Goal: Task Accomplishment & Management: Complete application form

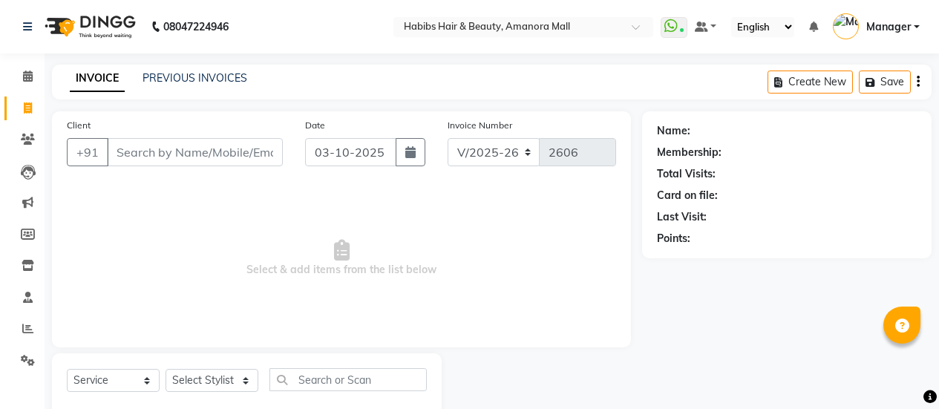
select select "5399"
select select "service"
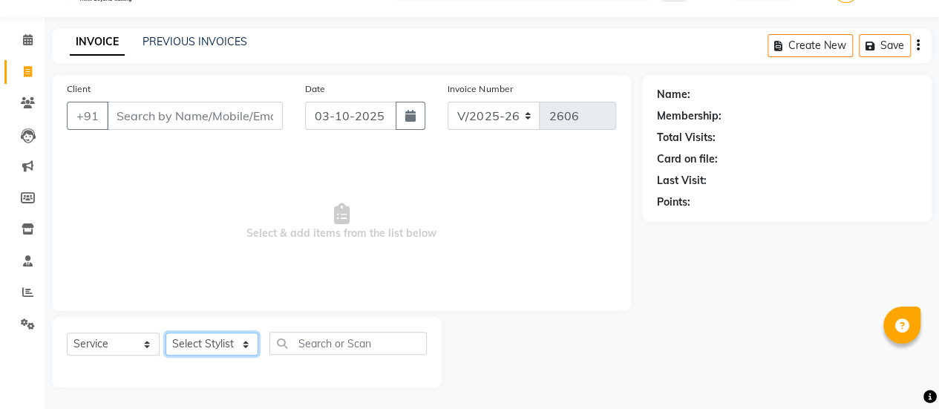
click at [233, 341] on select "Select Stylist [PERSON_NAME] Bhagavantu [PERSON_NAME] [PERSON_NAME] Manager [PE…" at bounding box center [211, 343] width 93 height 23
select select "89393"
click at [165, 332] on select "Select Stylist [PERSON_NAME] Bhagavantu [PERSON_NAME] [PERSON_NAME] Manager [PE…" at bounding box center [211, 343] width 93 height 23
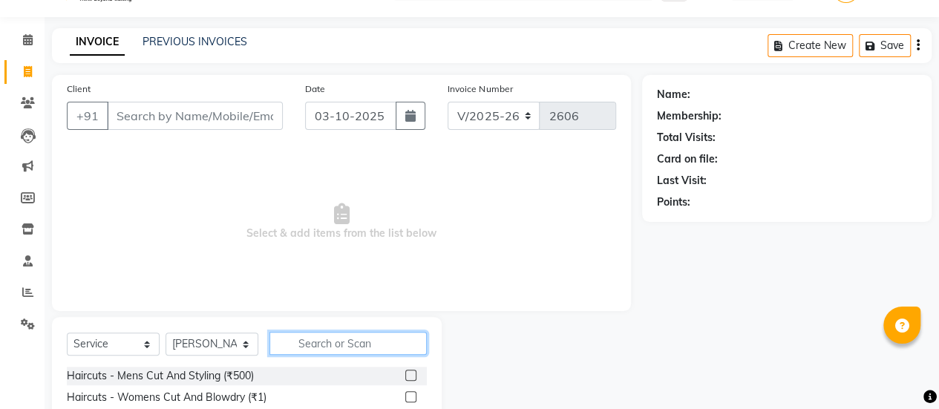
click at [309, 342] on input "text" at bounding box center [347, 343] width 157 height 23
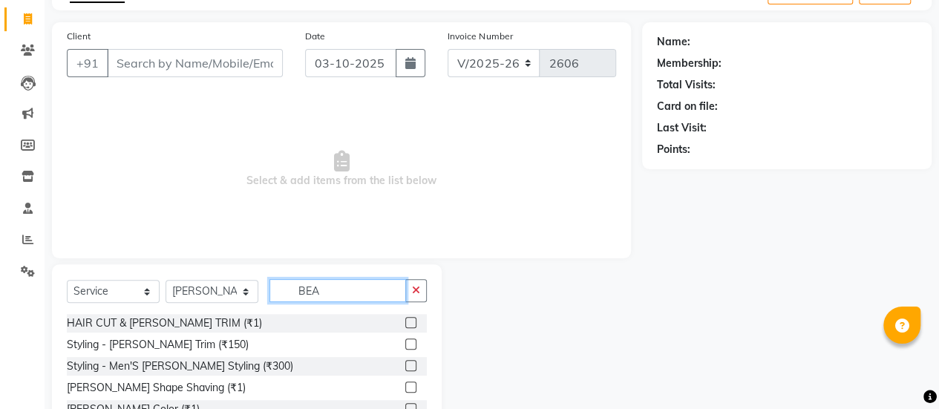
scroll to position [90, 0]
type input "BEA"
click at [414, 321] on label at bounding box center [410, 321] width 11 height 11
click at [414, 321] on input "checkbox" at bounding box center [410, 323] width 10 height 10
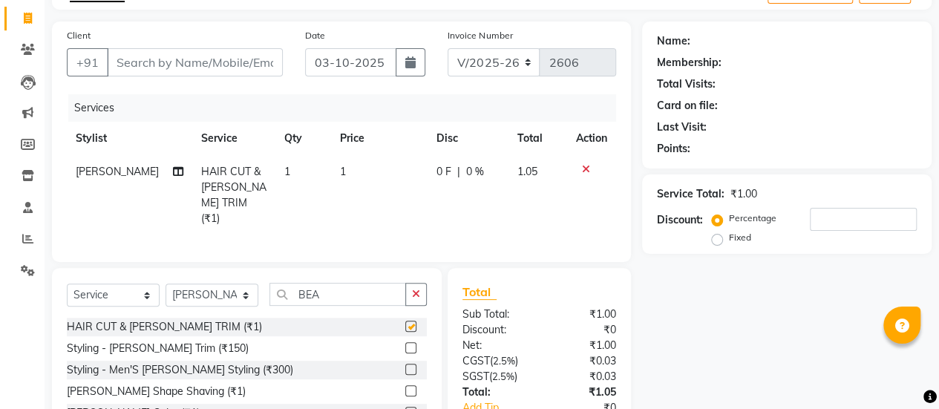
checkbox input "false"
click at [335, 184] on td "1" at bounding box center [379, 195] width 96 height 80
select select "89393"
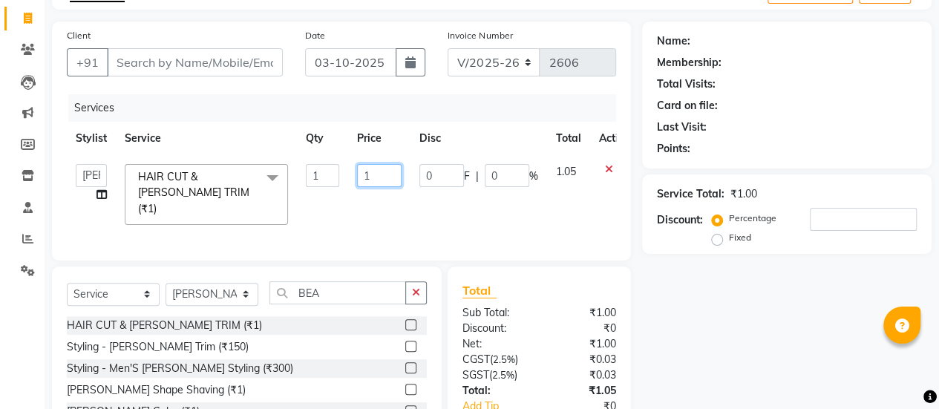
click at [382, 171] on input "1" at bounding box center [379, 175] width 45 height 23
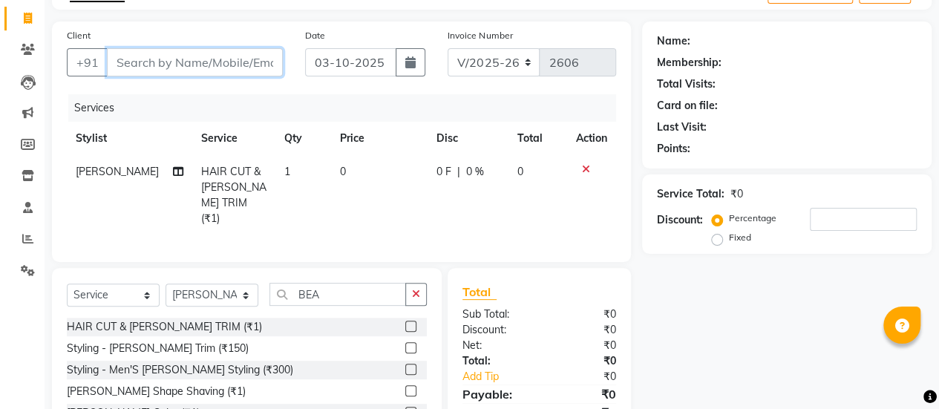
click at [151, 68] on input "Client" at bounding box center [195, 62] width 176 height 28
type input "9"
type input "0"
type input "9699157291"
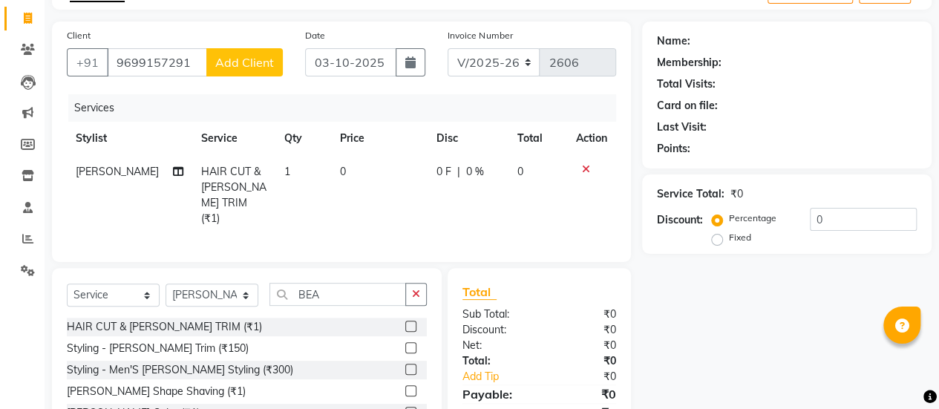
click at [336, 179] on td "0" at bounding box center [379, 195] width 96 height 80
select select "89393"
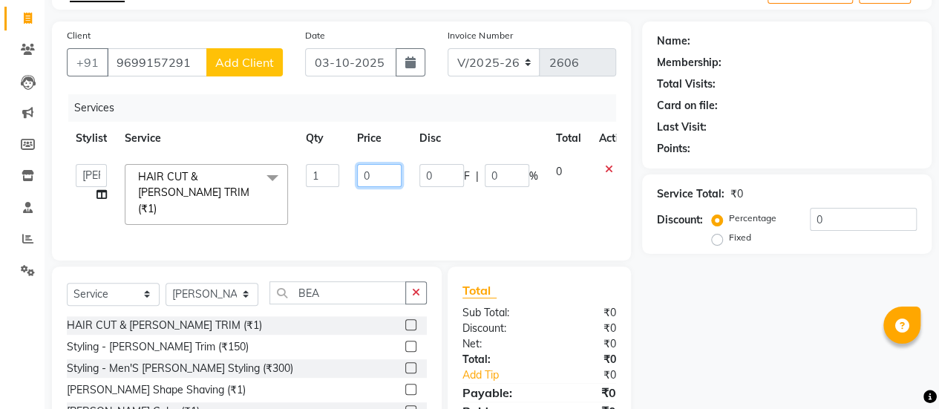
click at [387, 173] on input "0" at bounding box center [379, 175] width 45 height 23
type input "750"
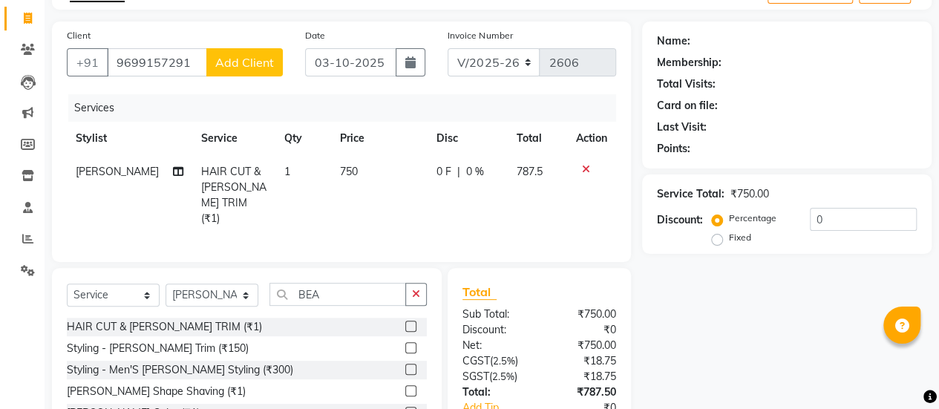
click at [427, 207] on td "0 F | 0 %" at bounding box center [467, 195] width 80 height 80
select select "89393"
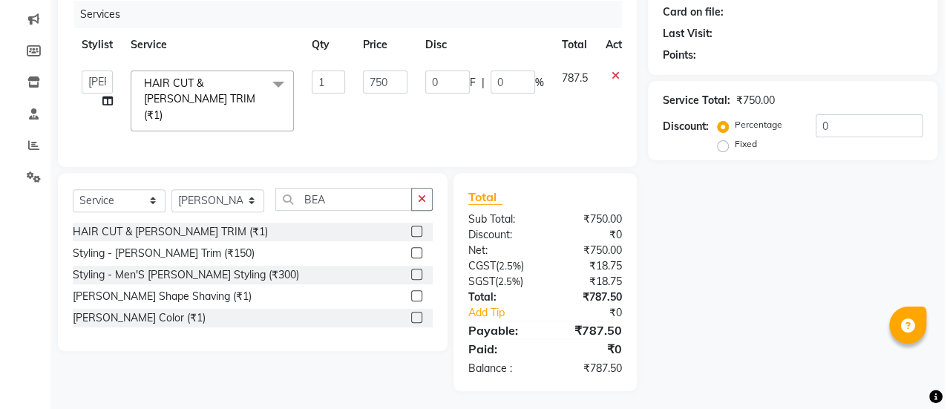
scroll to position [0, 0]
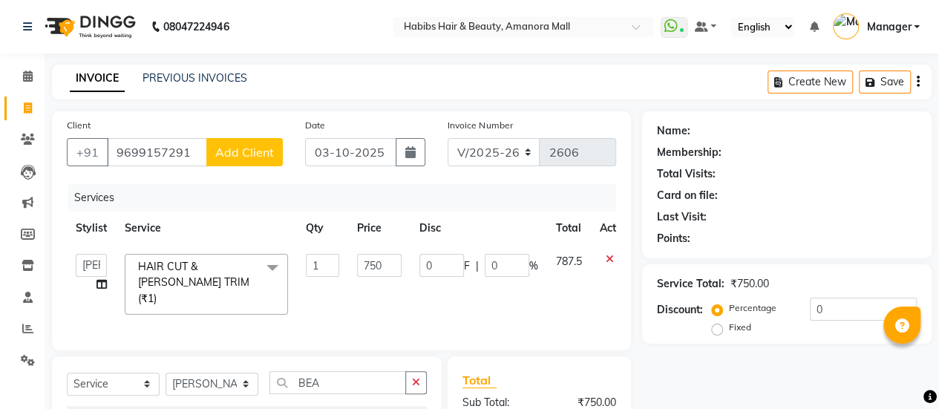
click at [260, 142] on button "Add Client" at bounding box center [244, 152] width 76 height 28
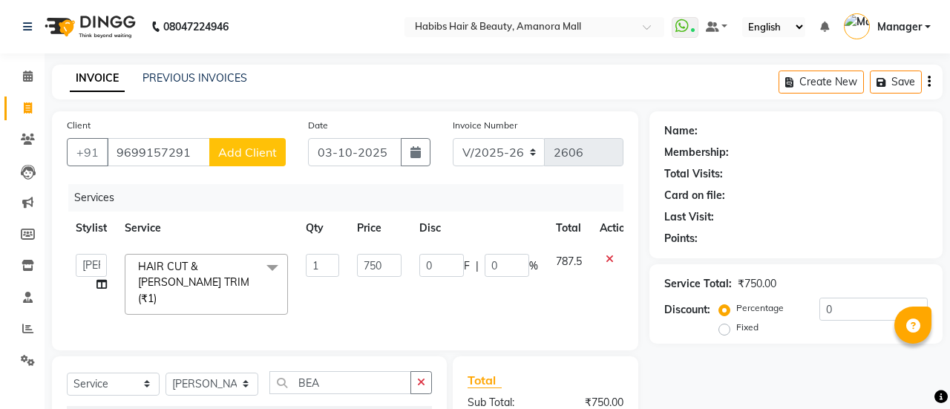
select select "22"
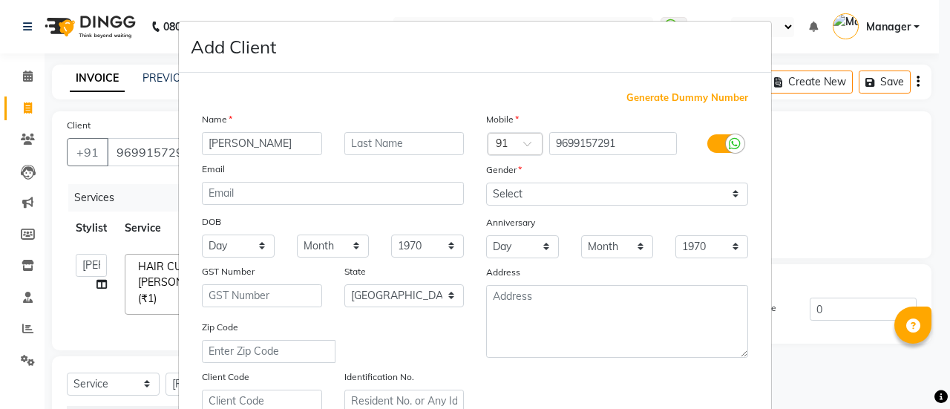
type input "[PERSON_NAME]"
click at [530, 194] on select "Select [DEMOGRAPHIC_DATA] [DEMOGRAPHIC_DATA] Other Prefer Not To Say" at bounding box center [617, 194] width 262 height 23
select select "[DEMOGRAPHIC_DATA]"
click at [486, 183] on select "Select [DEMOGRAPHIC_DATA] [DEMOGRAPHIC_DATA] Other Prefer Not To Say" at bounding box center [617, 194] width 262 height 23
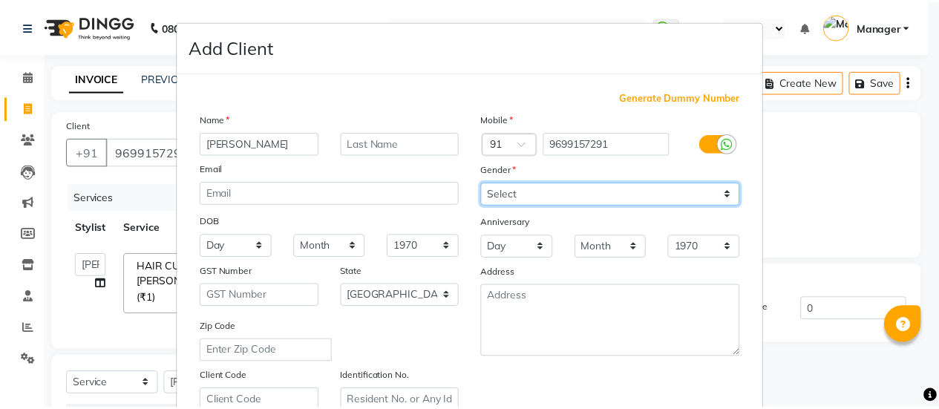
scroll to position [273, 0]
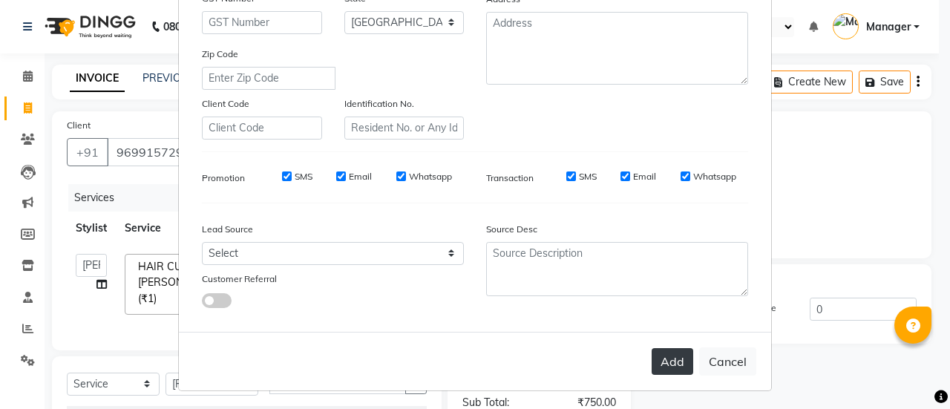
click at [662, 351] on button "Add" at bounding box center [672, 361] width 42 height 27
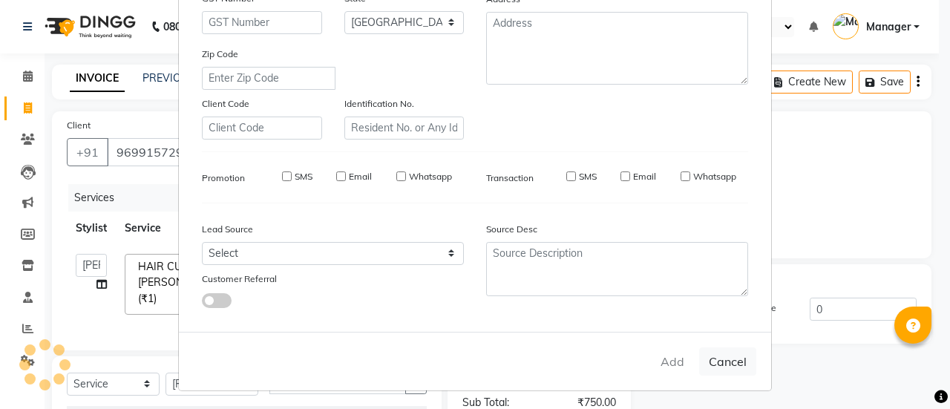
type input "96******91"
select select
select select "null"
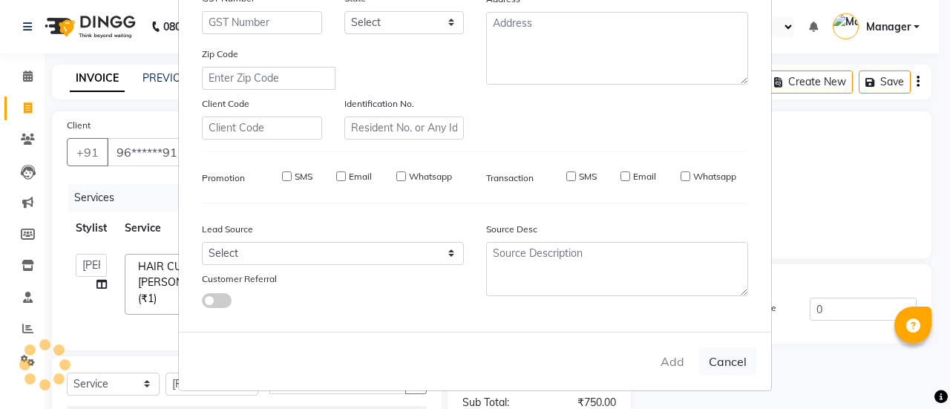
select select
checkbox input "false"
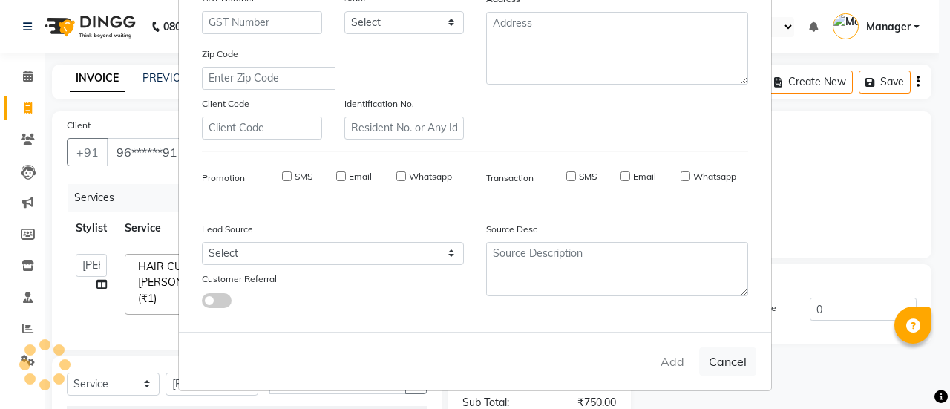
checkbox input "false"
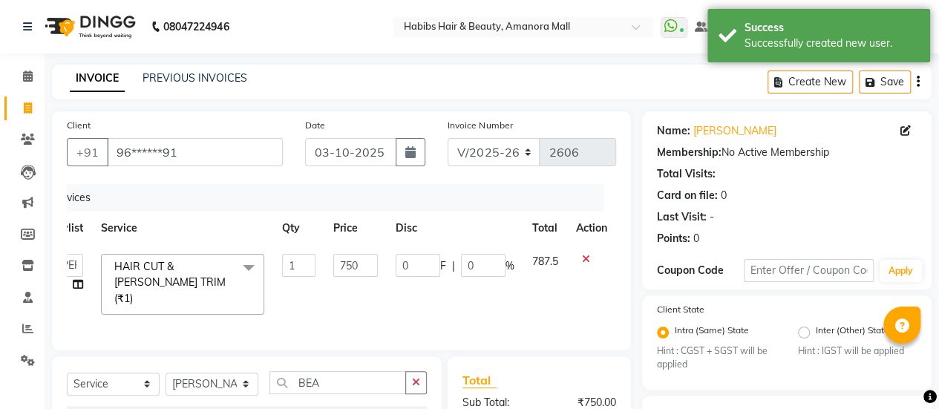
scroll to position [188, 0]
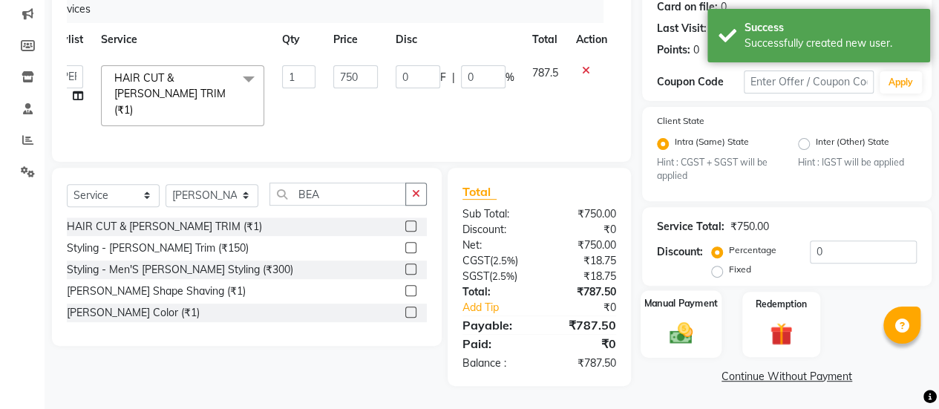
click at [666, 326] on img at bounding box center [681, 333] width 38 height 27
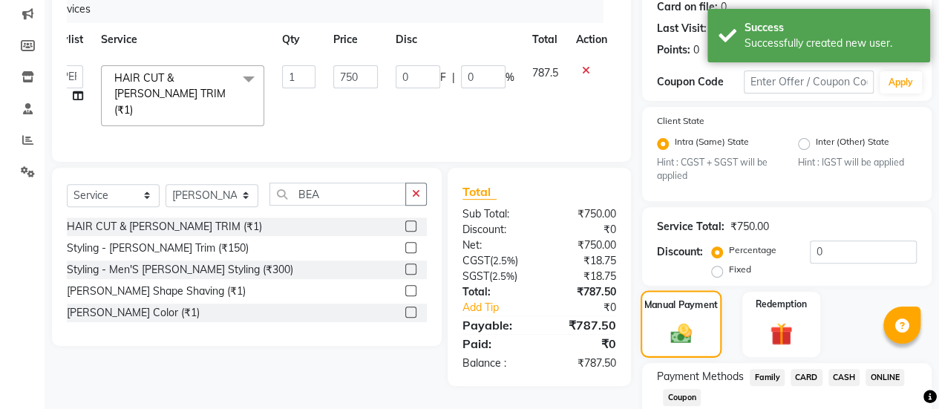
scroll to position [283, 0]
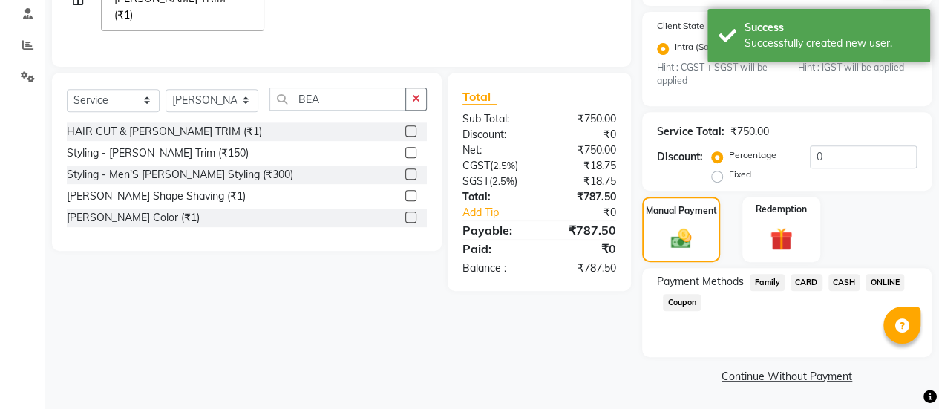
click at [884, 277] on span "ONLINE" at bounding box center [884, 282] width 39 height 17
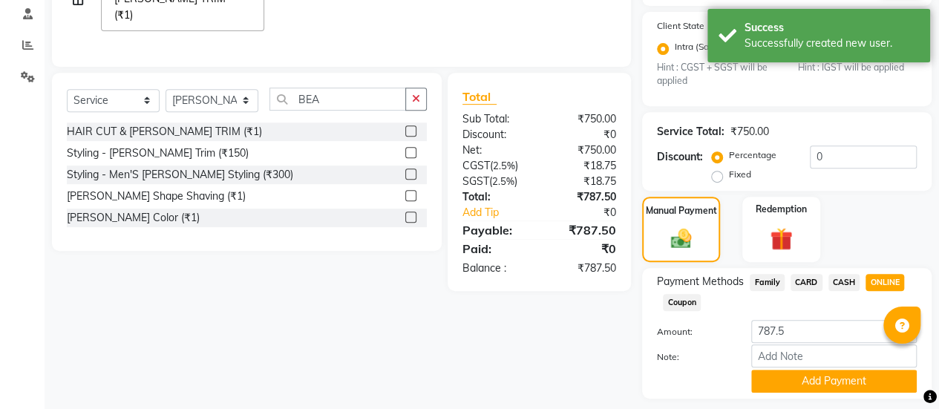
scroll to position [325, 0]
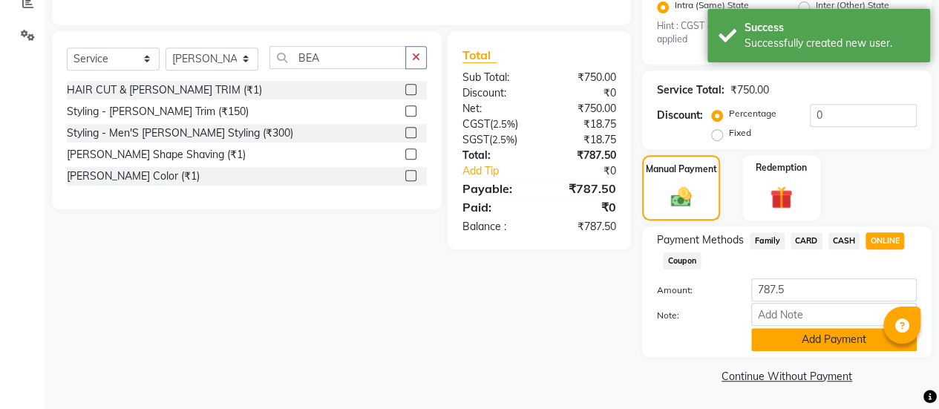
click at [801, 339] on button "Add Payment" at bounding box center [833, 339] width 165 height 23
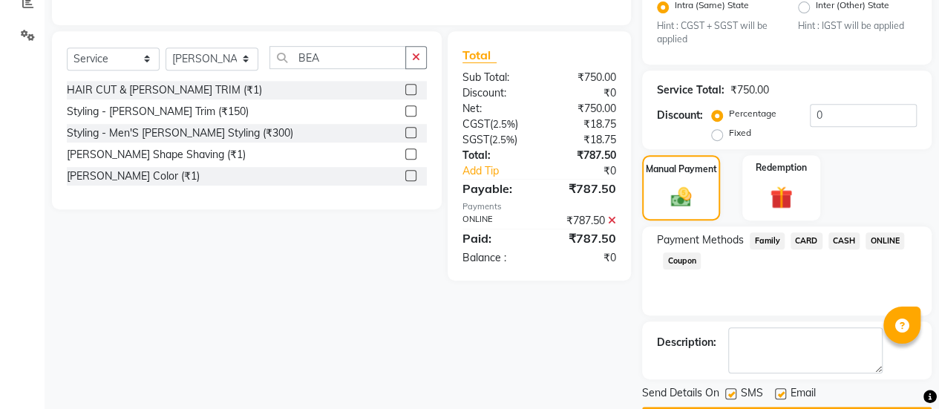
click at [780, 390] on label at bounding box center [780, 393] width 11 height 11
click at [780, 390] on input "checkbox" at bounding box center [780, 395] width 10 height 10
checkbox input "false"
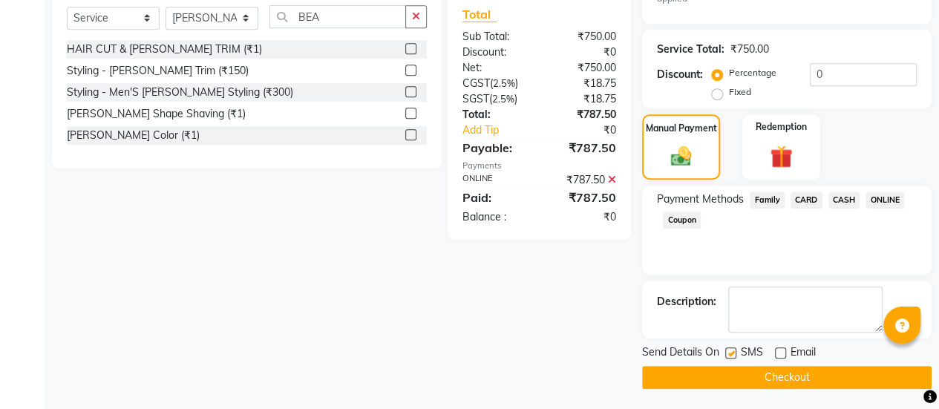
click at [745, 378] on button "Checkout" at bounding box center [786, 377] width 289 height 23
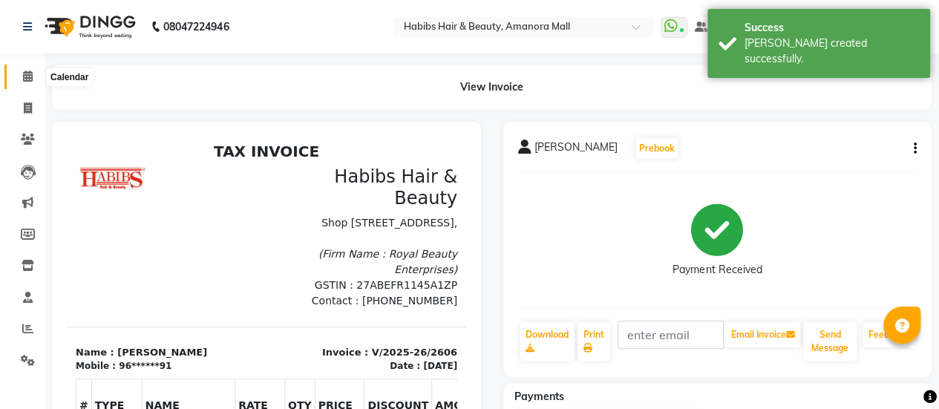
click at [29, 76] on icon at bounding box center [28, 75] width 10 height 11
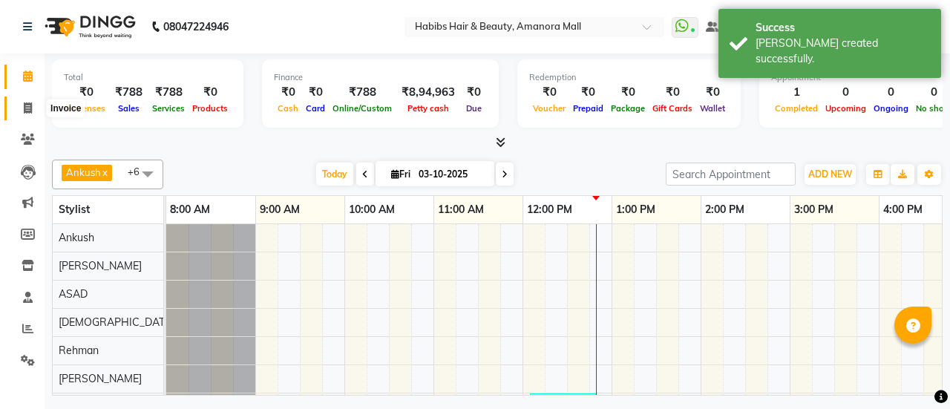
click at [25, 108] on icon at bounding box center [28, 107] width 8 height 11
select select "service"
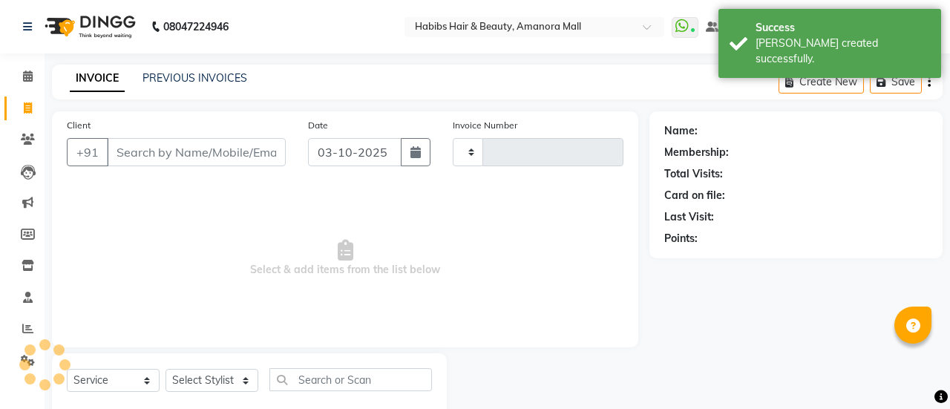
type input "2607"
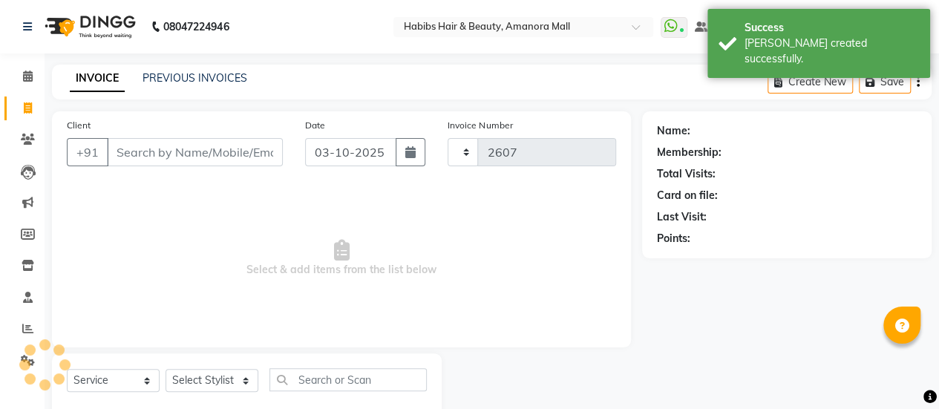
select select "5399"
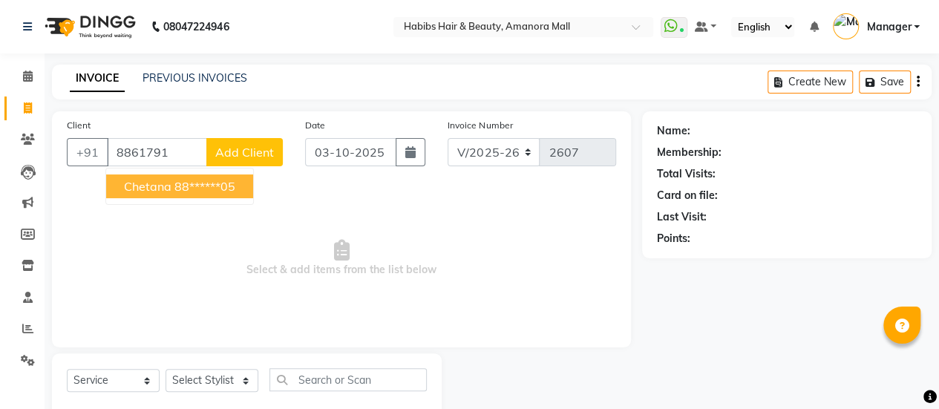
click at [182, 188] on ngb-highlight "88******05" at bounding box center [204, 186] width 61 height 15
type input "88******05"
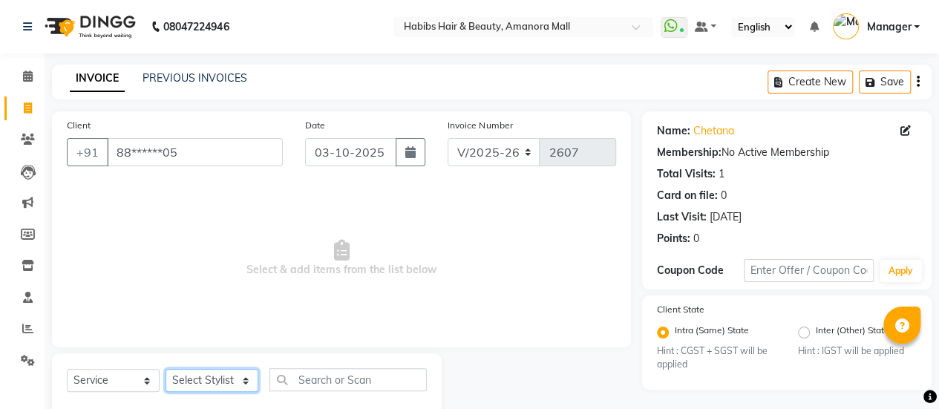
click at [217, 383] on select "Select Stylist [PERSON_NAME] Bhagavantu [PERSON_NAME] [PERSON_NAME] Manager [PE…" at bounding box center [211, 380] width 93 height 23
select select "69806"
click at [165, 369] on select "Select Stylist [PERSON_NAME] Bhagavantu [PERSON_NAME] [PERSON_NAME] Manager [PE…" at bounding box center [211, 380] width 93 height 23
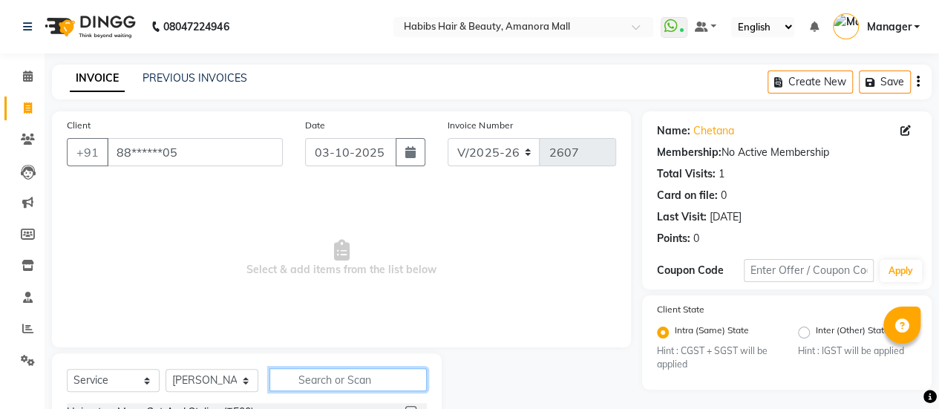
click at [358, 378] on input "text" at bounding box center [347, 379] width 157 height 23
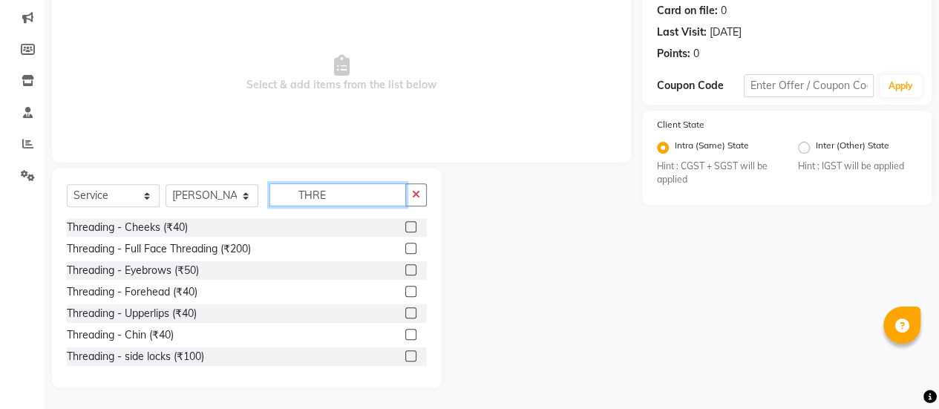
type input "THRE"
click at [405, 267] on label at bounding box center [410, 269] width 11 height 11
click at [405, 267] on input "checkbox" at bounding box center [410, 271] width 10 height 10
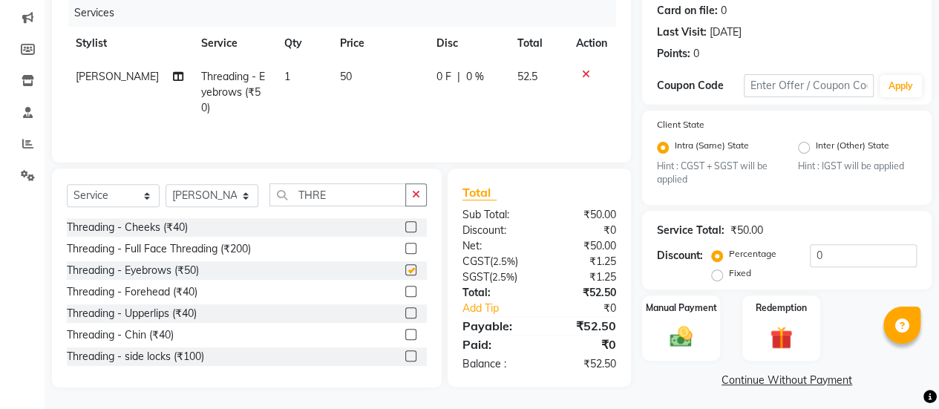
checkbox input "false"
click at [332, 82] on td "50" at bounding box center [379, 92] width 96 height 65
select select "69806"
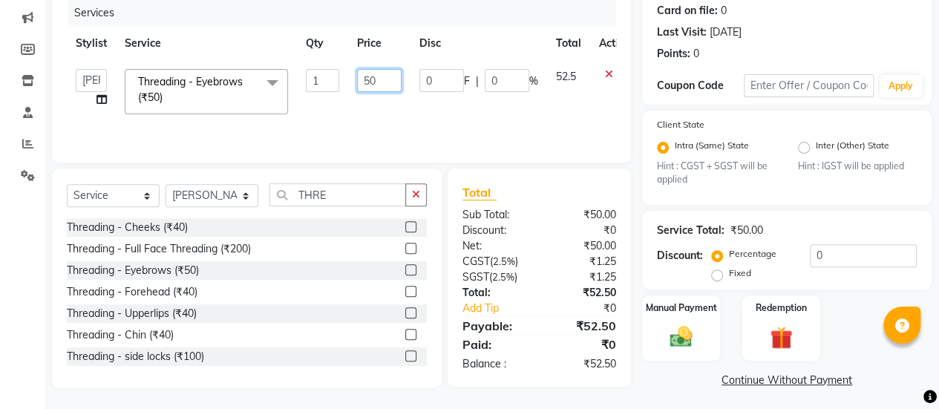
click at [372, 82] on input "50" at bounding box center [379, 80] width 45 height 23
type input "80"
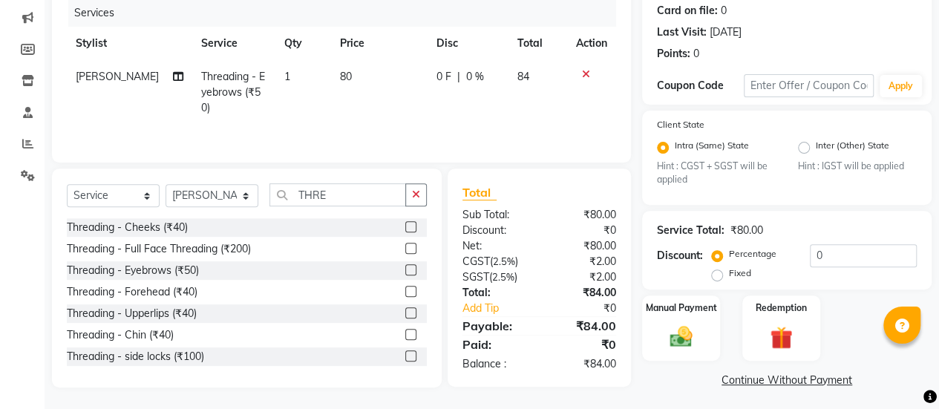
click at [412, 127] on div "Services Stylist Service Qty Price Disc Total Action [PERSON_NAME] Threading - …" at bounding box center [341, 73] width 549 height 148
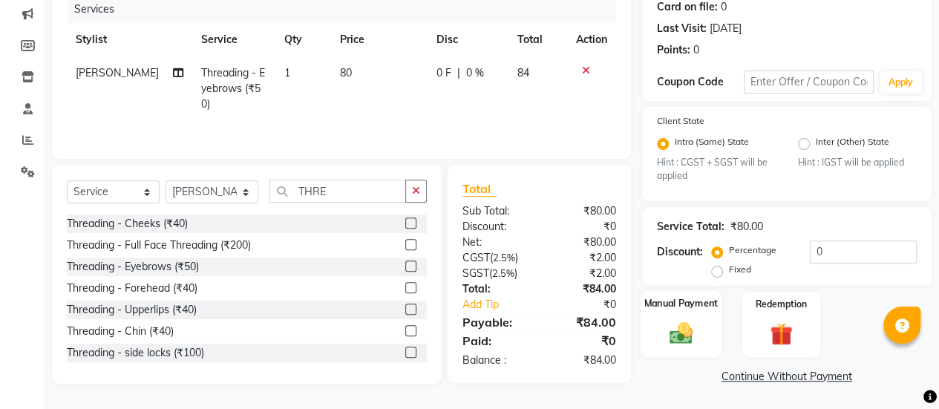
click at [670, 333] on img at bounding box center [681, 333] width 38 height 27
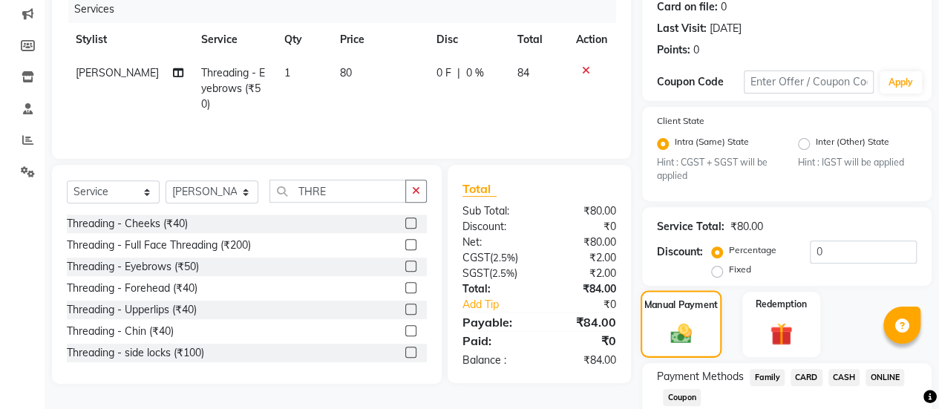
scroll to position [283, 0]
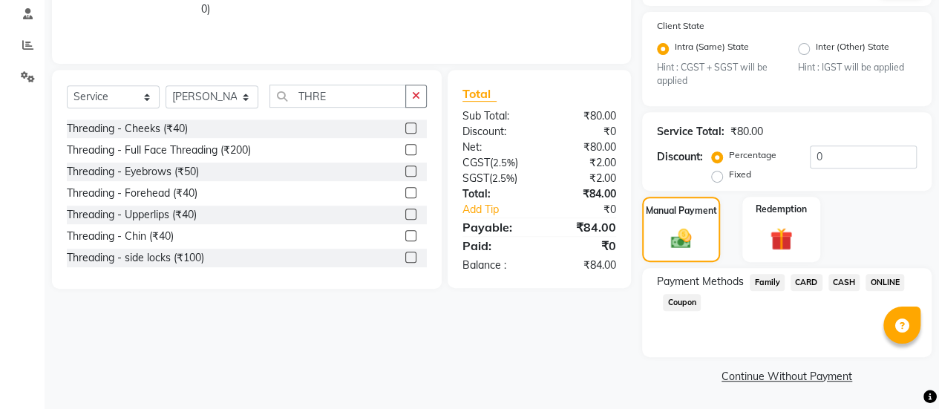
click at [835, 281] on span "CASH" at bounding box center [844, 282] width 32 height 17
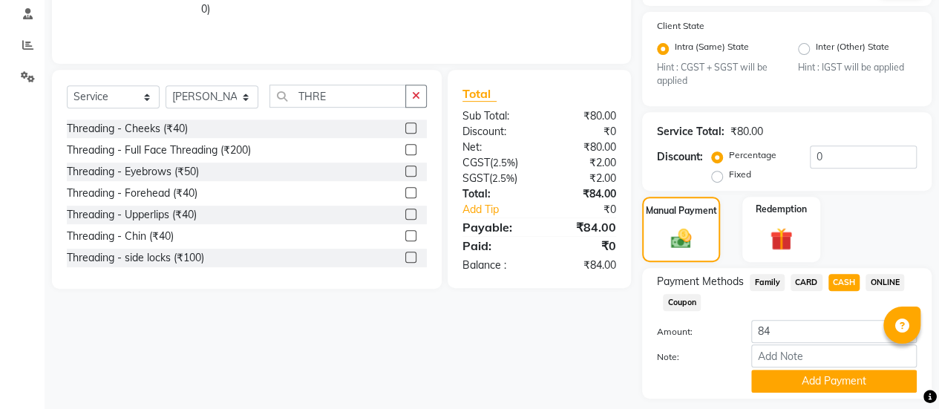
scroll to position [325, 0]
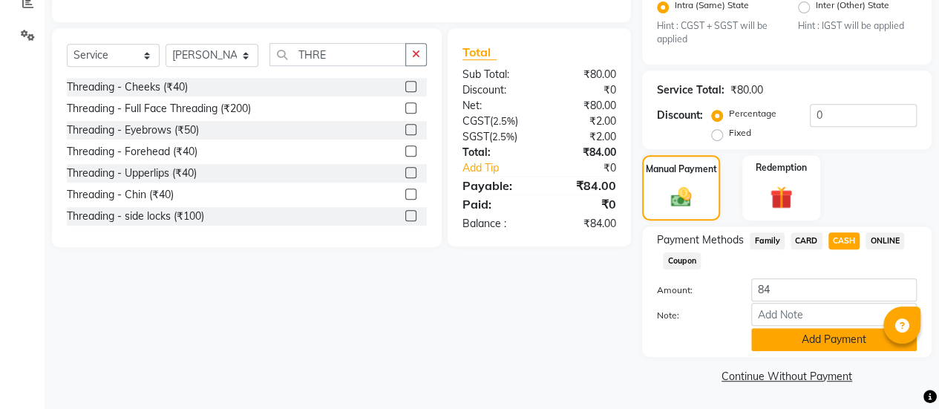
click at [783, 335] on button "Add Payment" at bounding box center [833, 339] width 165 height 23
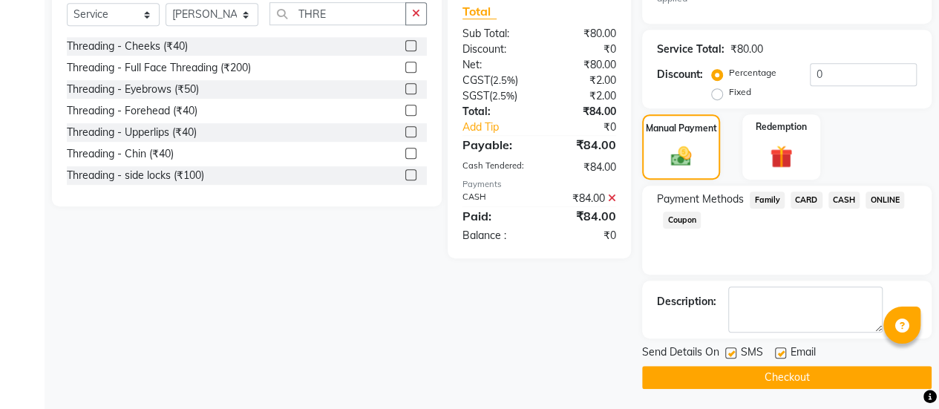
click at [782, 352] on label at bounding box center [780, 352] width 11 height 11
click at [782, 352] on input "checkbox" at bounding box center [780, 354] width 10 height 10
checkbox input "false"
click at [770, 375] on button "Checkout" at bounding box center [786, 377] width 289 height 23
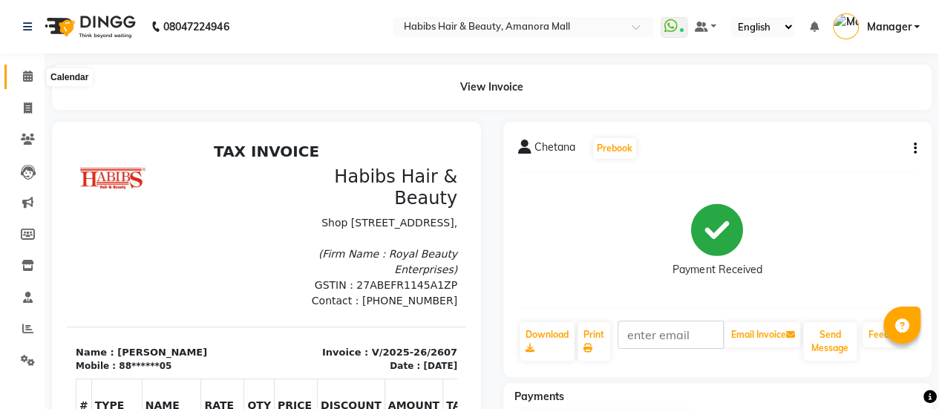
click at [25, 73] on icon at bounding box center [28, 75] width 10 height 11
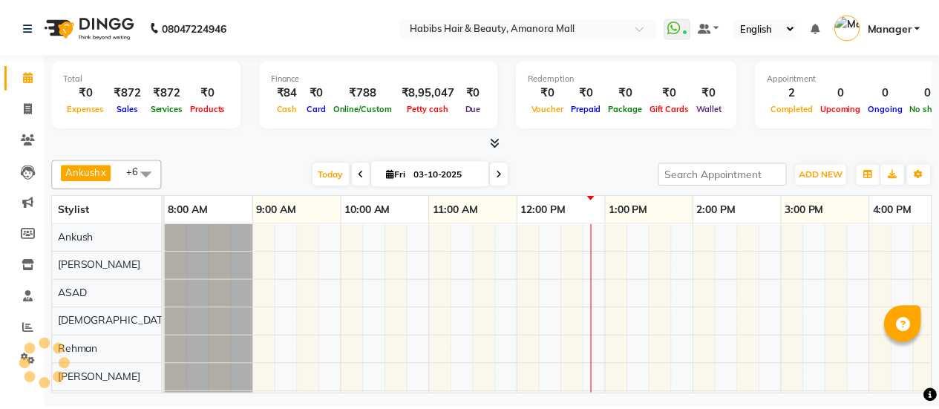
scroll to position [0, 357]
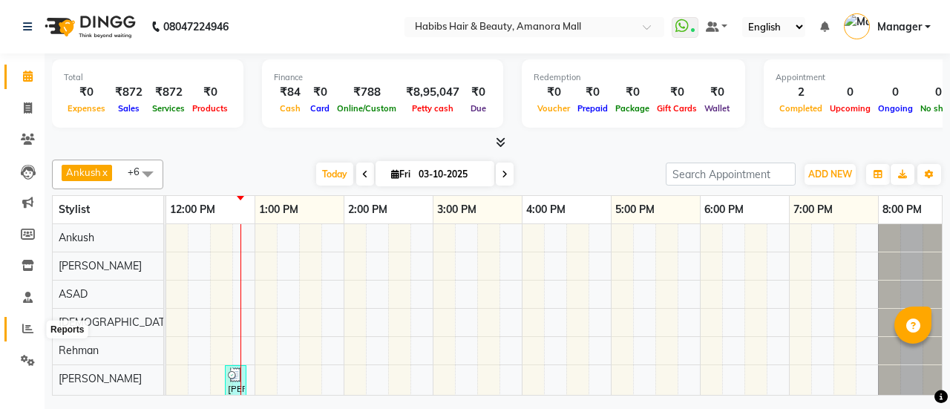
click at [33, 330] on icon at bounding box center [27, 328] width 11 height 11
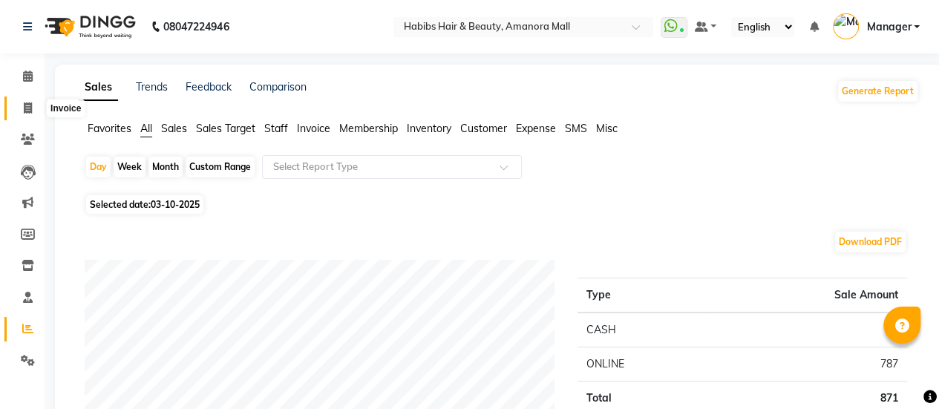
click at [28, 104] on icon at bounding box center [28, 107] width 8 height 11
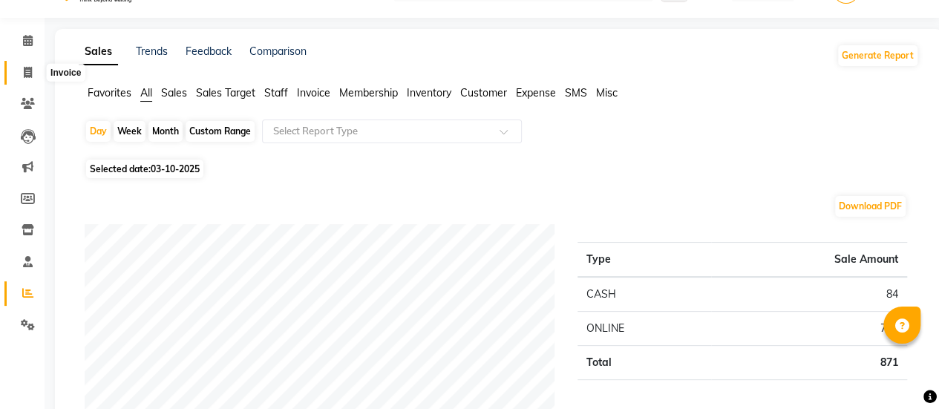
select select "5399"
select select "service"
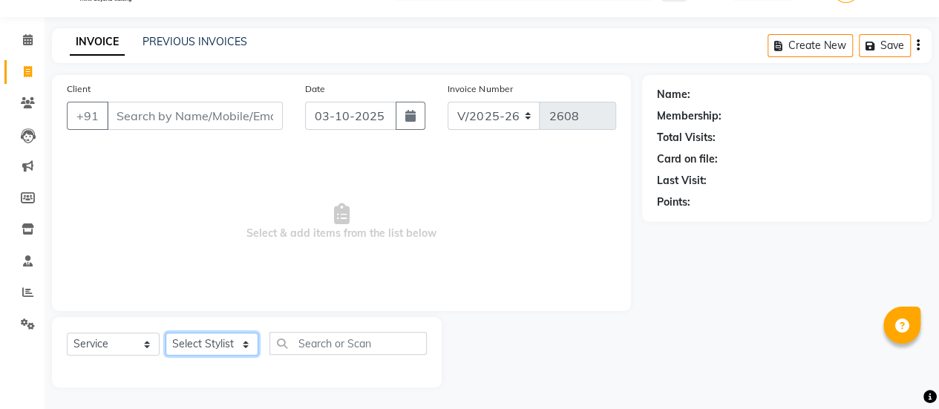
click at [218, 342] on select "Select Stylist [PERSON_NAME] Bhagavantu [PERSON_NAME] [PERSON_NAME] Manager [PE…" at bounding box center [211, 343] width 93 height 23
select select "36311"
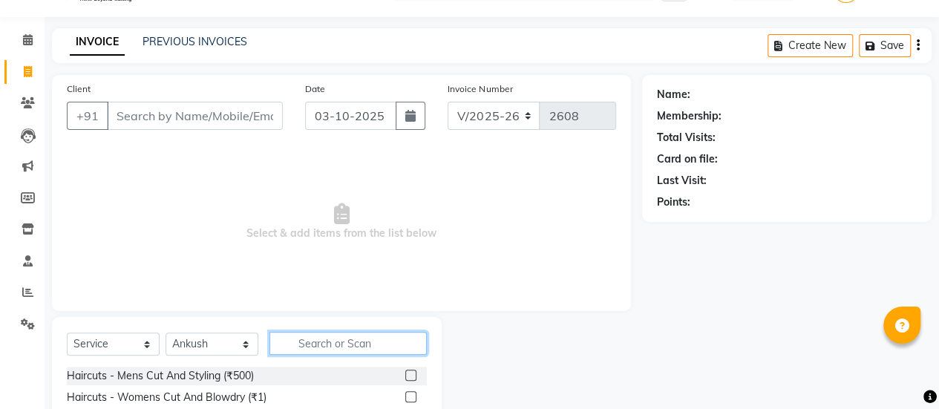
click at [312, 344] on input "text" at bounding box center [347, 343] width 157 height 23
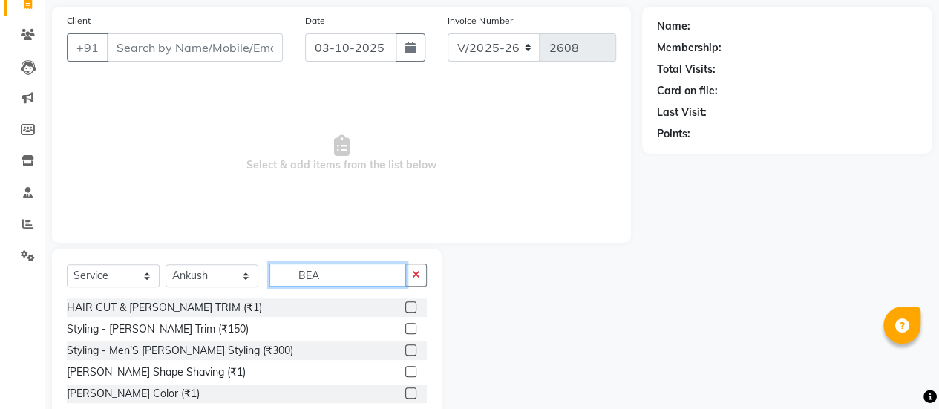
scroll to position [108, 0]
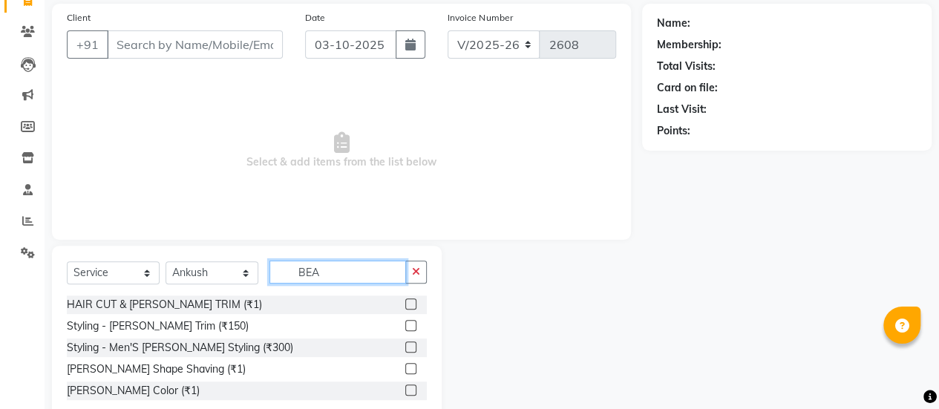
type input "BEA"
click at [407, 303] on label at bounding box center [410, 303] width 11 height 11
click at [407, 303] on input "checkbox" at bounding box center [410, 305] width 10 height 10
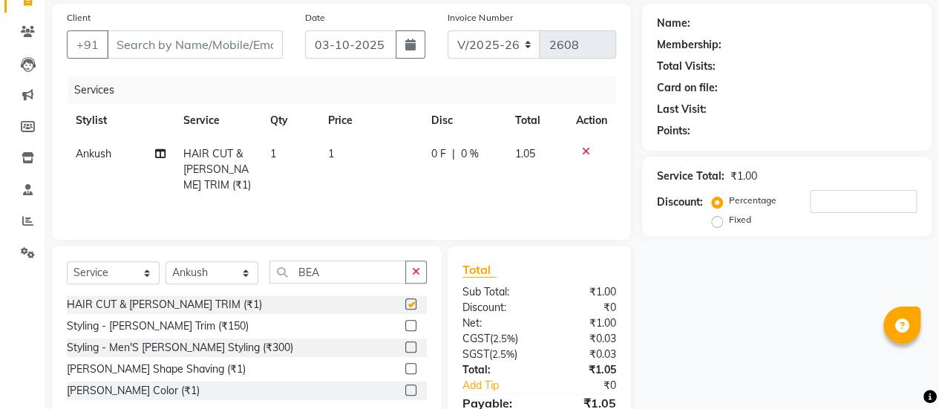
checkbox input "false"
click at [332, 145] on td "1" at bounding box center [370, 169] width 103 height 65
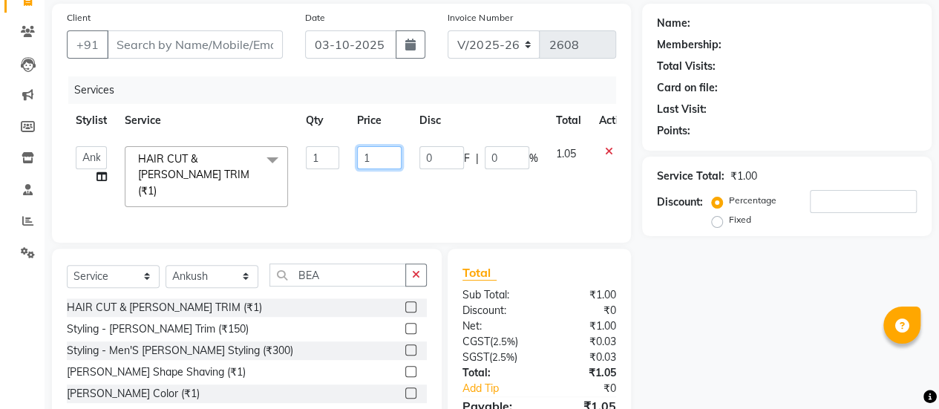
click at [388, 156] on input "1" at bounding box center [379, 157] width 45 height 23
type input "750"
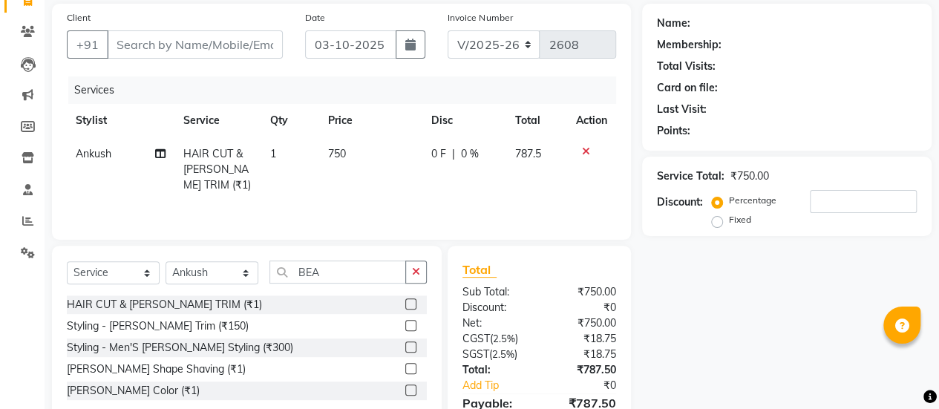
click at [459, 191] on td "0 F | 0 %" at bounding box center [463, 169] width 84 height 65
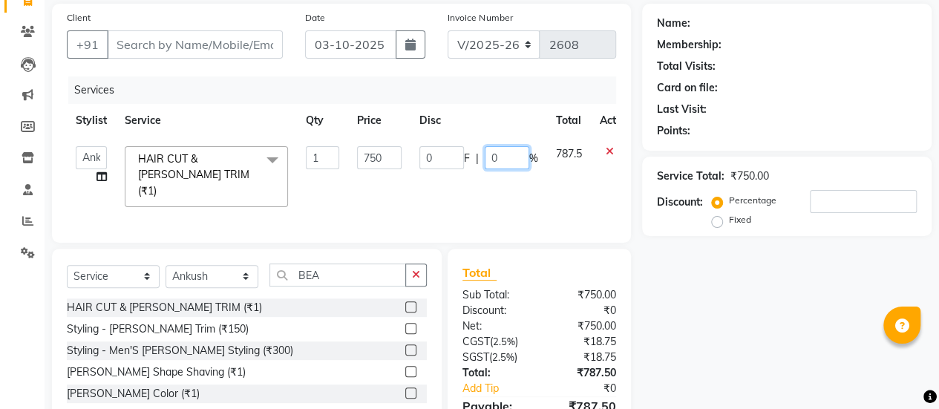
click at [489, 155] on input "0" at bounding box center [506, 157] width 45 height 23
type input "30"
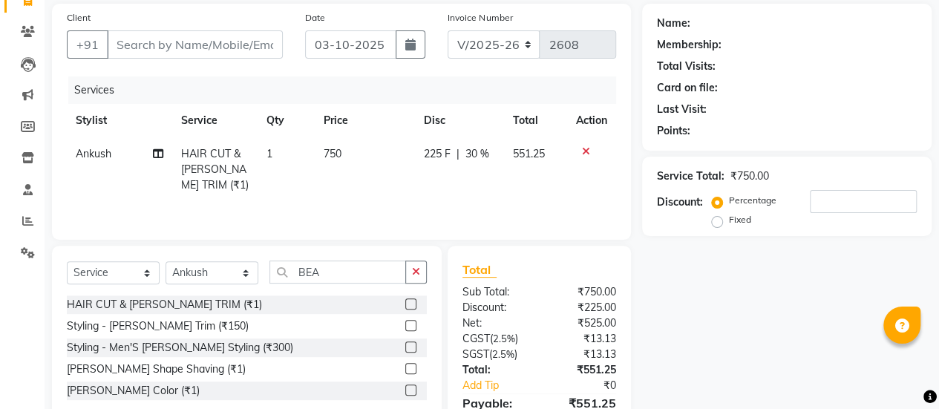
click at [393, 192] on td "750" at bounding box center [365, 169] width 100 height 65
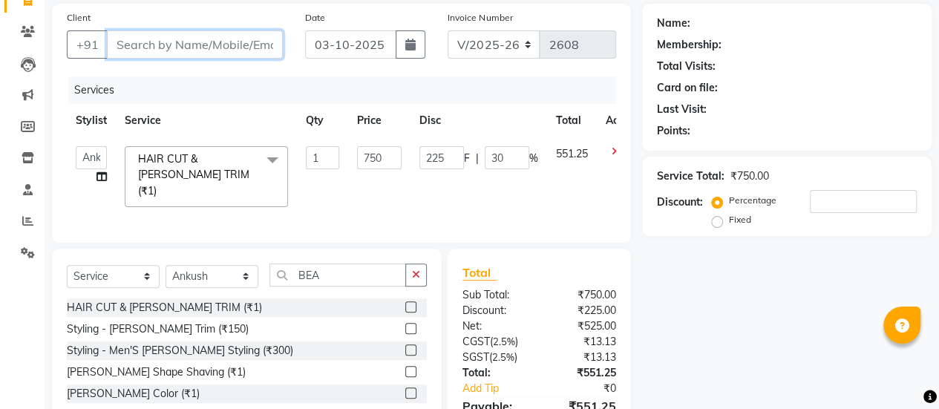
click at [175, 43] on input "Client" at bounding box center [195, 44] width 176 height 28
type input "9"
type input "0"
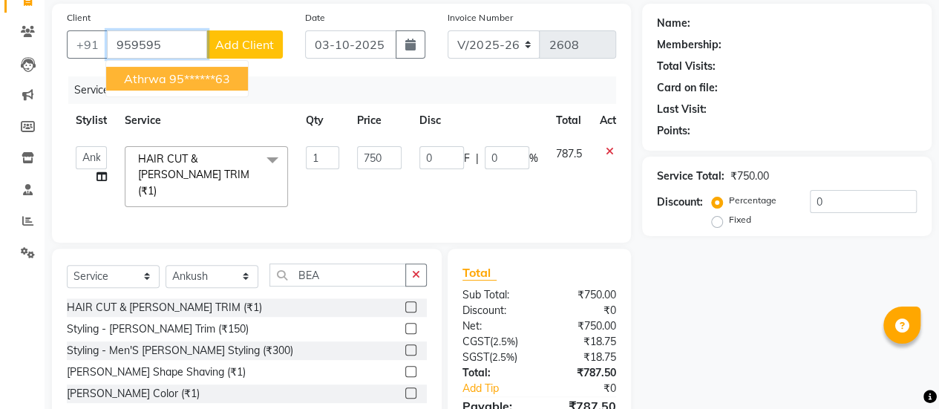
click at [165, 79] on button "athrwa 95******63" at bounding box center [177, 79] width 142 height 24
type input "95******63"
type input "150"
type input "20"
select select "1: Object"
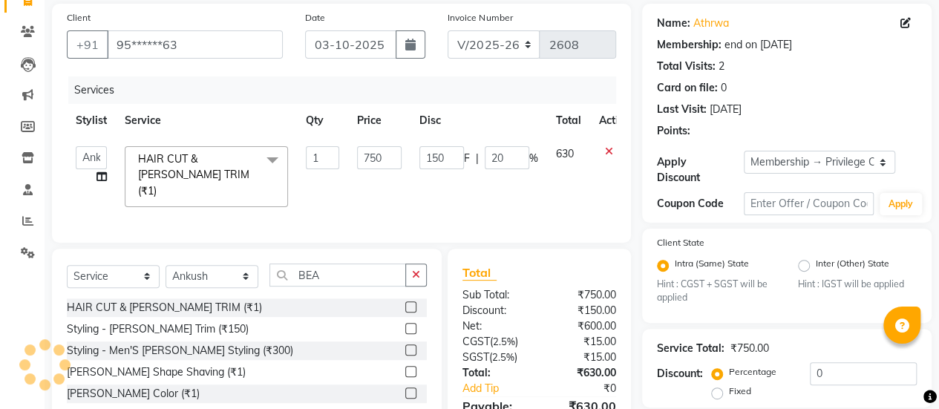
type input "20"
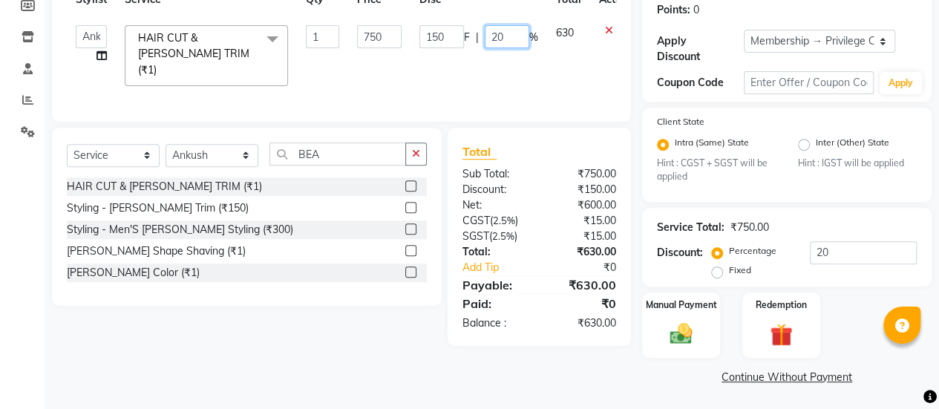
click at [497, 38] on input "20" at bounding box center [506, 36] width 45 height 23
type input "30"
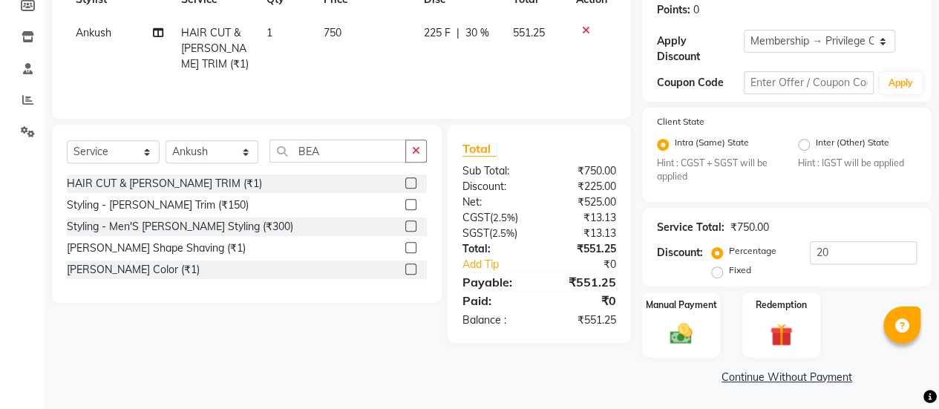
click at [463, 79] on div "Services Stylist Service Qty Price Disc Total Action [PERSON_NAME] HAIR CUT & […" at bounding box center [341, 29] width 549 height 148
click at [678, 332] on img at bounding box center [681, 334] width 38 height 27
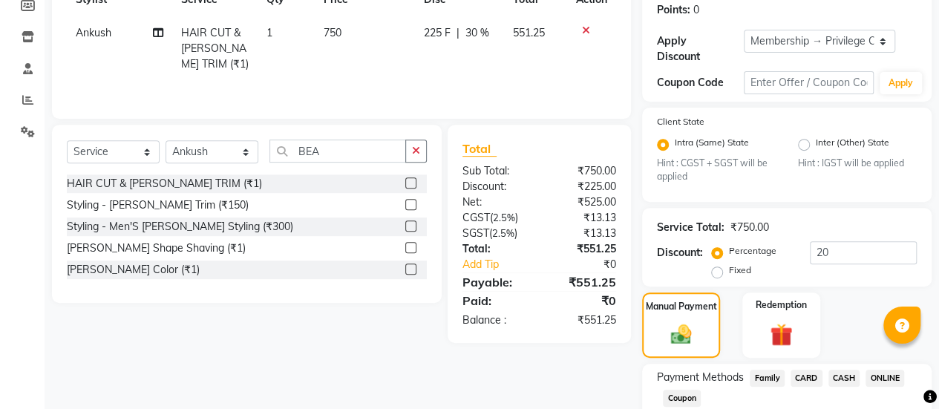
click at [852, 378] on span "CASH" at bounding box center [844, 377] width 32 height 17
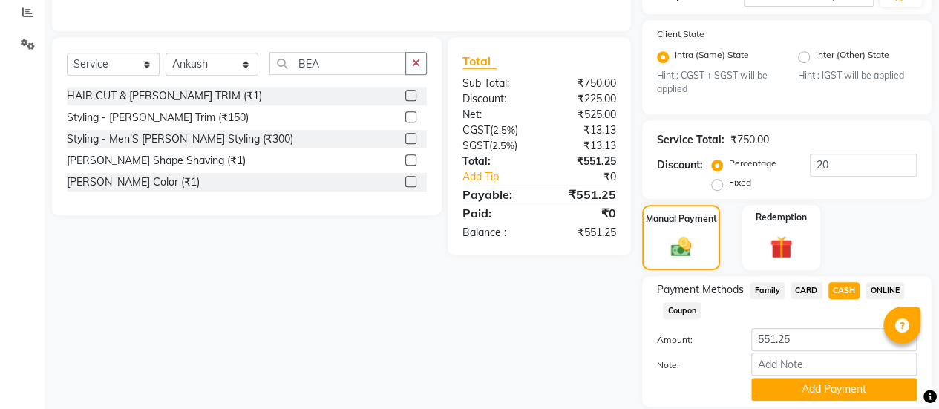
scroll to position [318, 0]
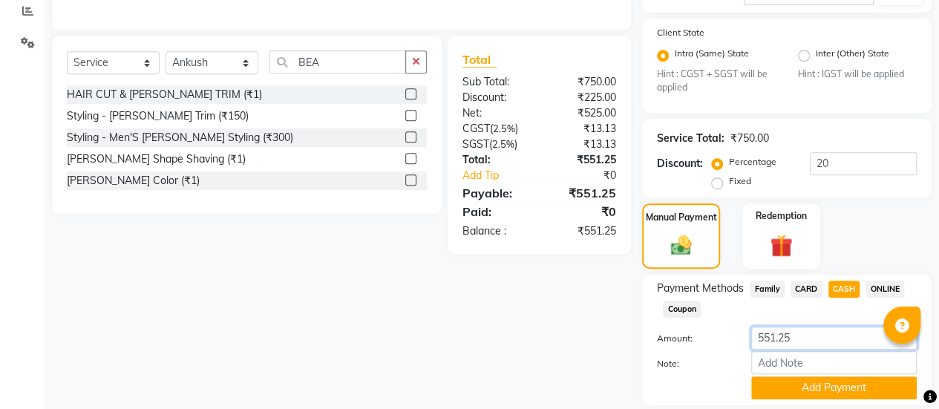
click at [798, 339] on input "551.25" at bounding box center [833, 337] width 165 height 23
type input "500"
click at [803, 391] on button "Add Payment" at bounding box center [833, 387] width 165 height 23
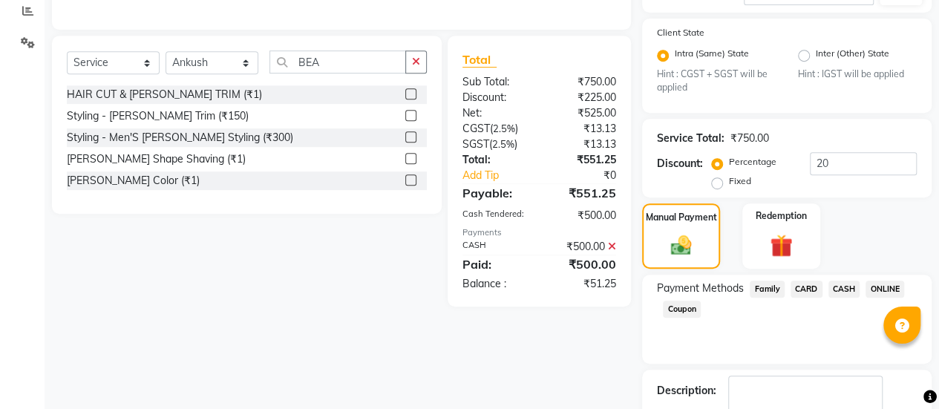
scroll to position [407, 0]
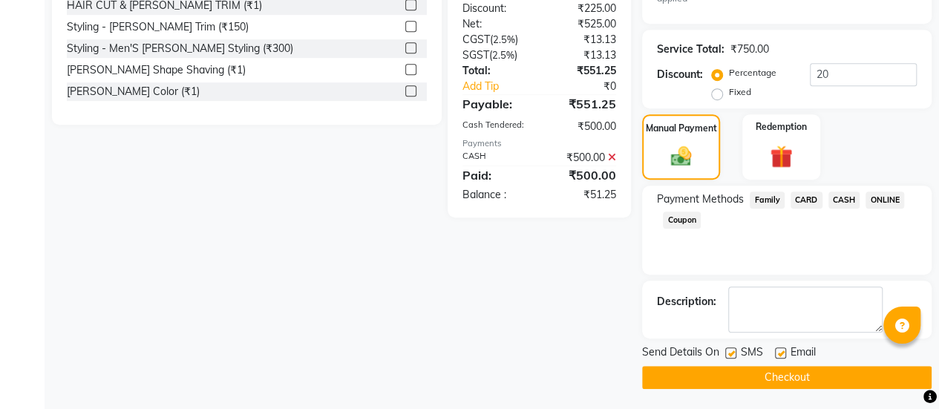
click at [883, 195] on span "ONLINE" at bounding box center [884, 199] width 39 height 17
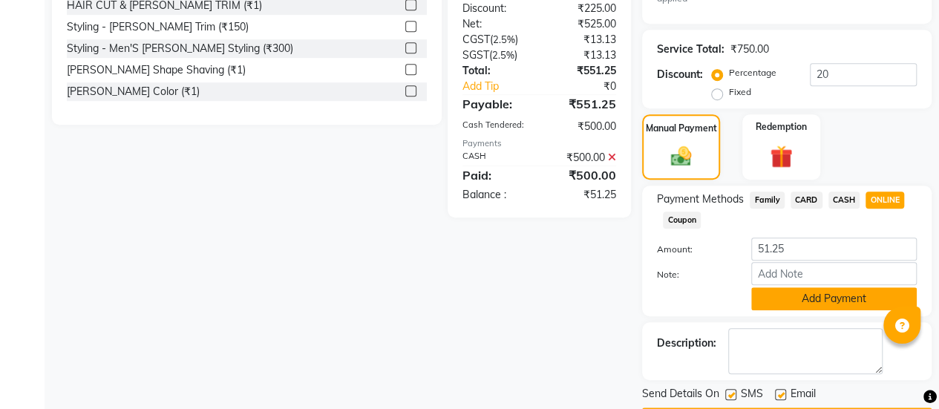
click at [789, 293] on button "Add Payment" at bounding box center [833, 298] width 165 height 23
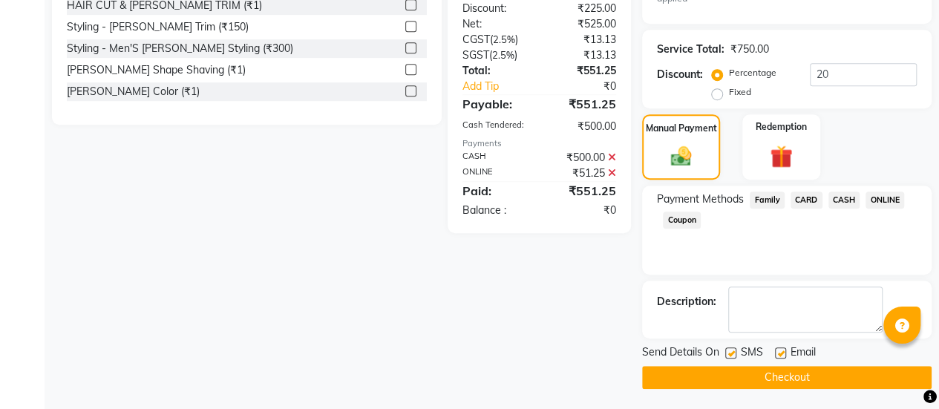
click at [776, 352] on label at bounding box center [780, 352] width 11 height 11
click at [776, 352] on input "checkbox" at bounding box center [780, 354] width 10 height 10
checkbox input "false"
click at [726, 376] on button "Checkout" at bounding box center [786, 377] width 289 height 23
